Goal: Use online tool/utility: Utilize a website feature to perform a specific function

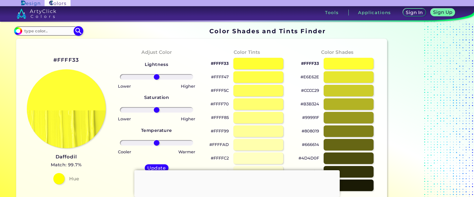
click at [51, 27] on div "#ffff33 Acadia ◉ Acid Green ◉ Aero Blue ◉ Alabaster ◉ Albescent White ◉ Algae ◉…" at bounding box center [48, 31] width 68 height 9
click at [52, 31] on input at bounding box center [48, 31] width 52 height 8
paste input "#FF10F0"
type input "#FF10F0"
type input "#ff10f0"
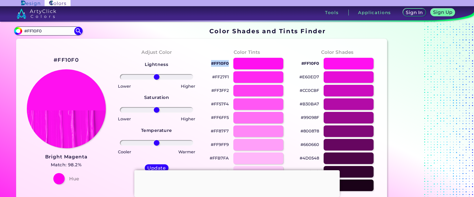
drag, startPoint x: 210, startPoint y: 63, endPoint x: 228, endPoint y: 63, distance: 17.8
click at [228, 63] on div "#FF10F0" at bounding box center [246, 64] width 81 height 14
copy p "#FF10F0"
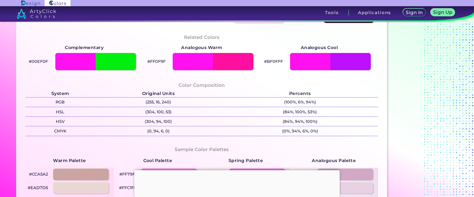
scroll to position [196, 0]
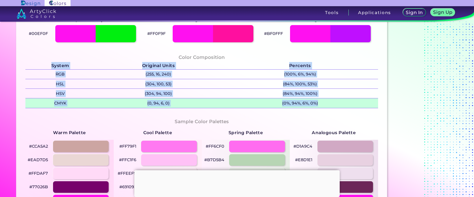
drag, startPoint x: 42, startPoint y: 65, endPoint x: 339, endPoint y: 104, distance: 300.2
click at [339, 104] on tbody "System Original Units Percents RGB (255, 16, 240) (100%, 6%, 94%) HSL (304, 100…" at bounding box center [201, 85] width 352 height 46
copy tbody "System Original Units Percents RGB (255, 16, 240) (100%, 6%, 94%) HSL (304, 100…"
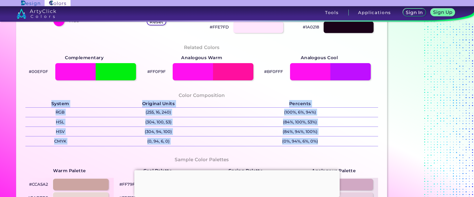
scroll to position [0, 0]
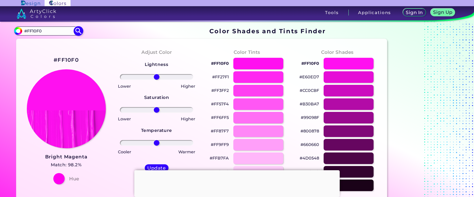
click at [49, 28] on input "#FF10F0" at bounding box center [48, 31] width 52 height 8
drag, startPoint x: 48, startPoint y: 33, endPoint x: 3, endPoint y: 33, distance: 44.6
paste input "System Original Units Percents RGB (255, 16, 240) (100%, 6%, 94%) HSL (304, 100…"
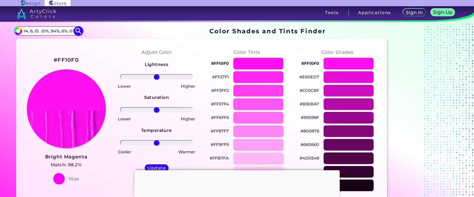
click at [74, 32] on div "#ff10f0 System Original Units Percents RGB (255, 16, 240) (100%, 6%, 94%) HSL (…" at bounding box center [48, 31] width 68 height 9
click at [73, 34] on input "System Original Units Percents RGB (255, 16, 240) (100%, 6%, 94%) HSL (304, 100…" at bounding box center [48, 31] width 52 height 8
type input "System Original Units Percents RGB (255, 16, 240) (100%, 6%, 94%) HSL (304, 100…"
click at [65, 32] on input "System Original Units Percents RGB (255, 16, 240) (100%, 6%, 94%) HSL (304, 100…" at bounding box center [48, 31] width 52 height 8
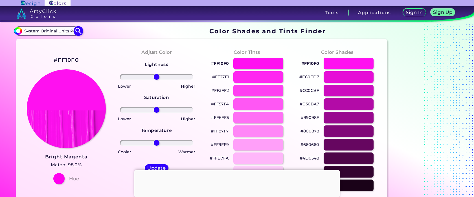
click at [75, 31] on img at bounding box center [79, 31] width 10 height 10
type input "#000000"
drag, startPoint x: 24, startPoint y: 31, endPoint x: 123, endPoint y: 32, distance: 99.0
click at [122, 31] on section "#000000 System Original Units Percents RGB (255, 16, 240) (100%, 6%, 94%) HSL (…" at bounding box center [201, 31] width 375 height 11
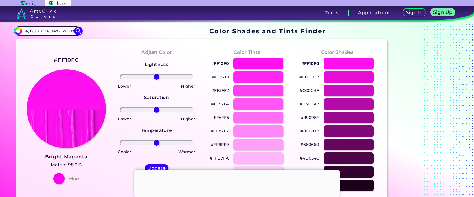
paste input "#B0FF00"
type input "#B0FF00"
click at [78, 32] on img at bounding box center [79, 31] width 10 height 10
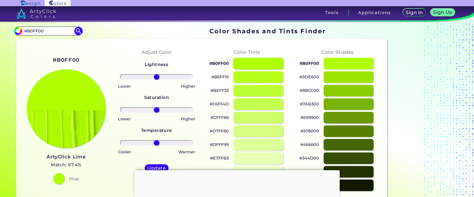
click at [251, 65] on div at bounding box center [258, 64] width 51 height 12
type input "#b0ff00"
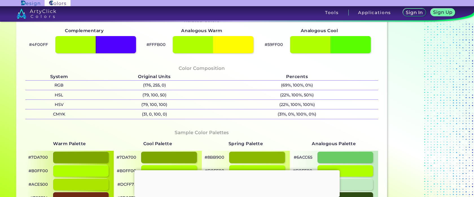
scroll to position [180, 0]
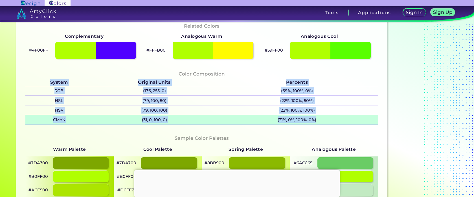
drag, startPoint x: 47, startPoint y: 80, endPoint x: 365, endPoint y: 119, distance: 320.3
click at [365, 119] on tbody "System Original Units Percents RGB (176, 255, 0) (69%, 100%, 0%) HSL (79, 100, …" at bounding box center [201, 102] width 352 height 46
copy tbody "System Original Units Percents RGB (176, 255, 0) (69%, 100%, 0%) HSL (79, 100, …"
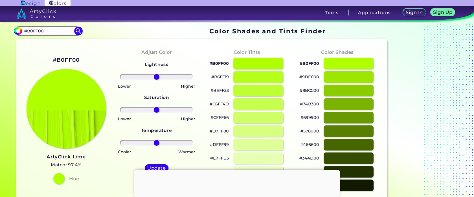
scroll to position [0, 0]
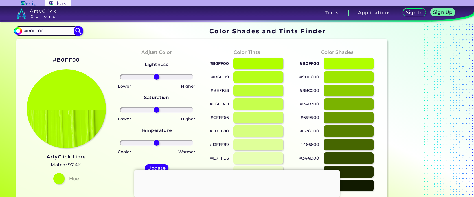
click at [57, 33] on input "#B0FF00" at bounding box center [48, 31] width 52 height 8
drag, startPoint x: 50, startPoint y: 32, endPoint x: 7, endPoint y: 31, distance: 42.9
paste input "39FF14"
type input "#39FF14"
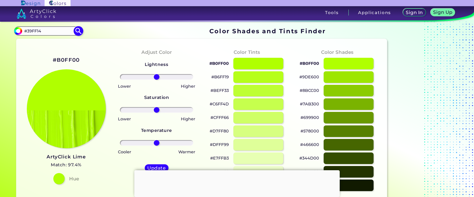
click at [77, 31] on img at bounding box center [79, 31] width 10 height 10
type input "#39ff14"
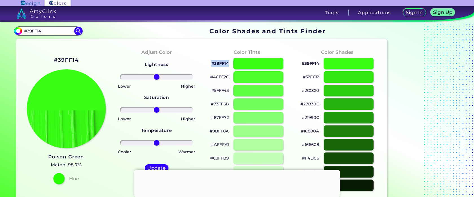
drag, startPoint x: 230, startPoint y: 63, endPoint x: 201, endPoint y: 62, distance: 29.1
click at [172, 49] on div "Adjust Color Lightness Saturation Temperature Lower Higher Lower Higher Cooler …" at bounding box center [156, 119] width 90 height 153
drag, startPoint x: 209, startPoint y: 62, endPoint x: 229, endPoint y: 62, distance: 20.3
click at [229, 62] on div "#39FF14" at bounding box center [246, 64] width 81 height 14
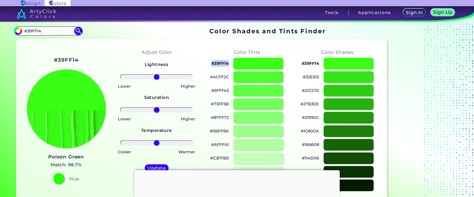
copy p "#39FF14"
